Goal: Find specific page/section: Find specific page/section

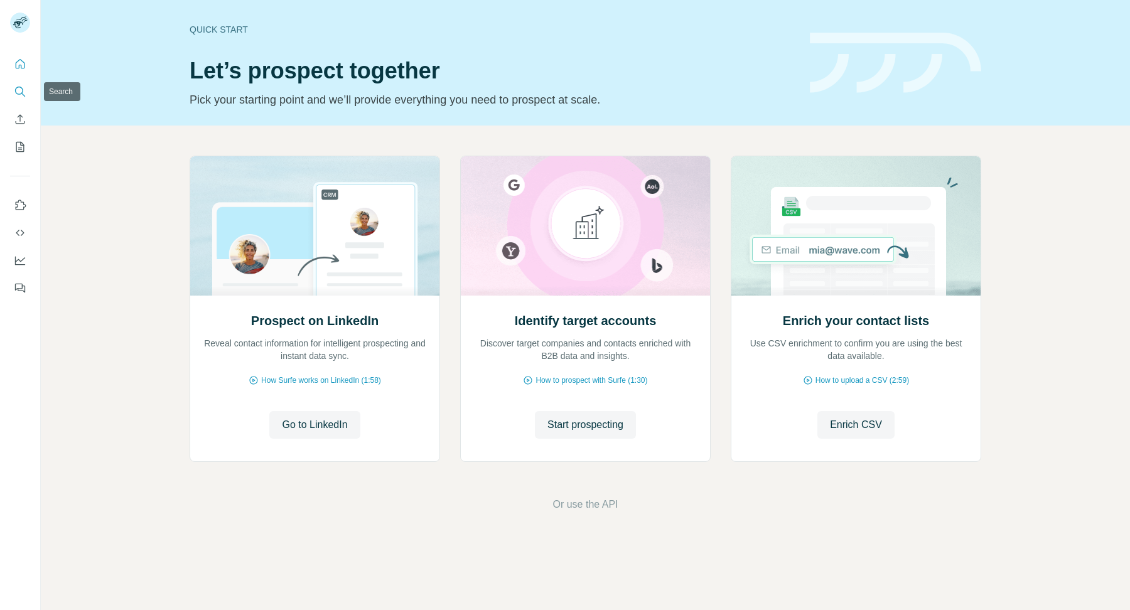
click at [22, 97] on icon "Search" at bounding box center [20, 91] width 13 height 13
click at [20, 126] on button "Enrich CSV" at bounding box center [20, 119] width 20 height 23
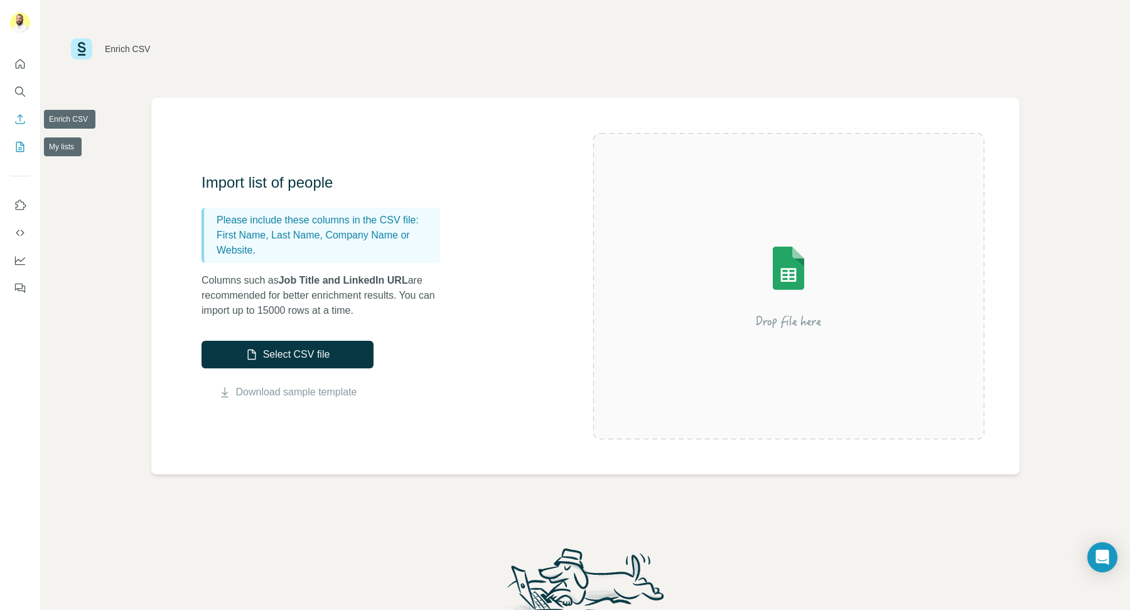
click at [17, 137] on button "My lists" at bounding box center [20, 147] width 20 height 23
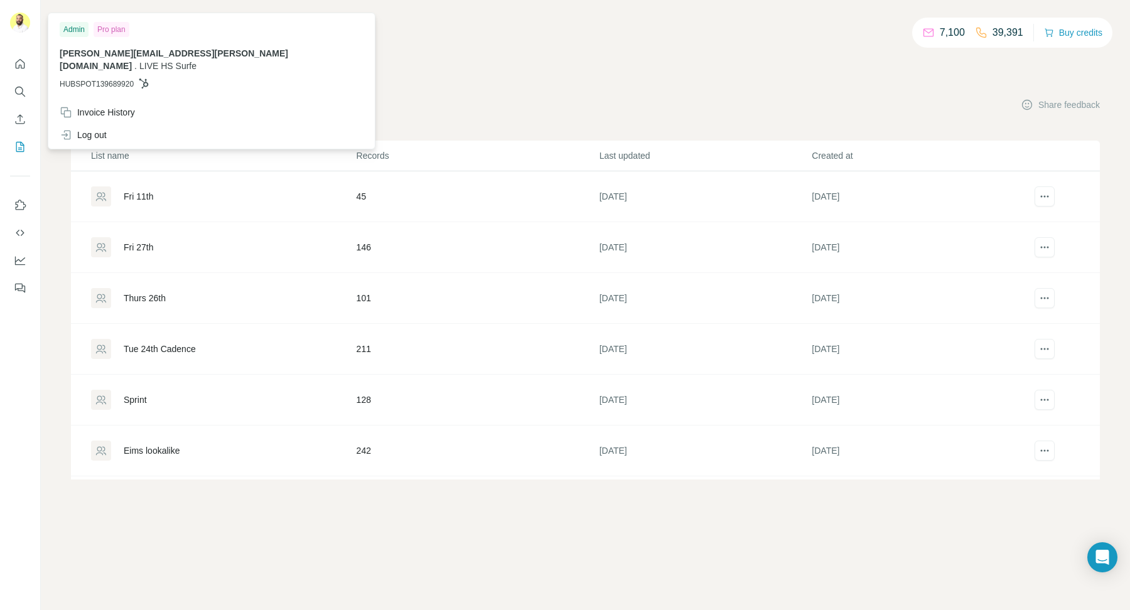
click at [18, 25] on img at bounding box center [20, 23] width 20 height 20
